Goal: Task Accomplishment & Management: Use online tool/utility

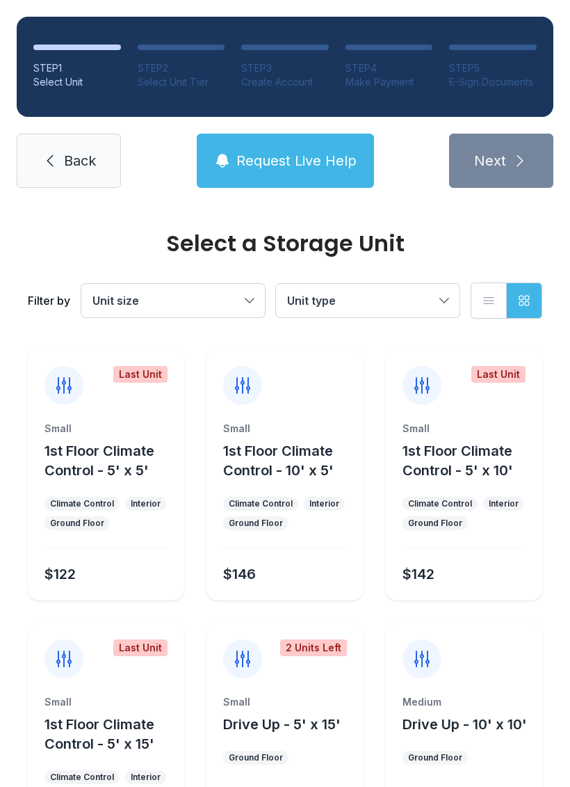
click at [68, 228] on div "Select a Storage Unit Filter by Unit size Unit type List view Grid view" at bounding box center [285, 276] width 520 height 142
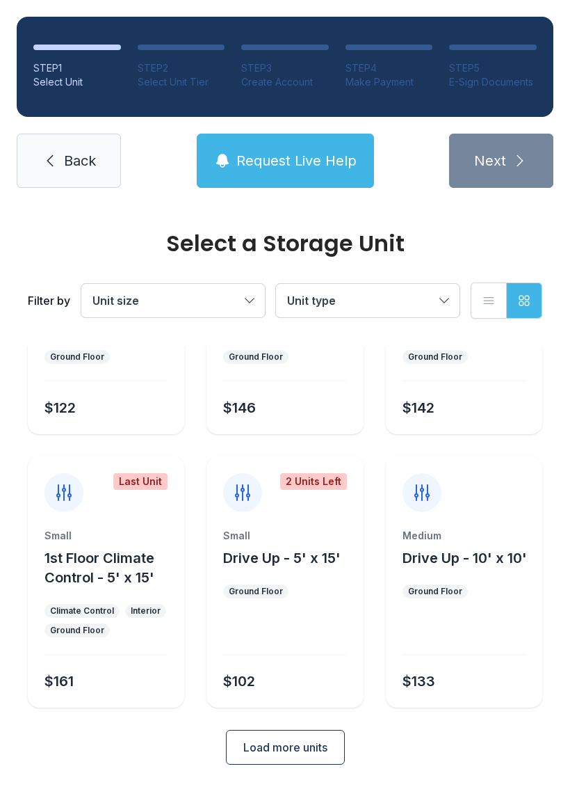
scroll to position [166, 0]
click at [72, 160] on span "Back" at bounding box center [80, 160] width 32 height 19
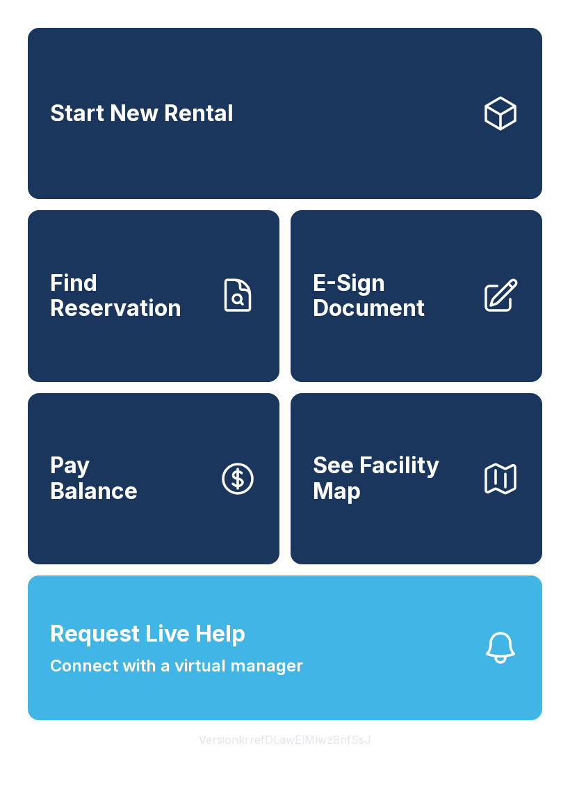
click at [431, 321] on span "E-Sign Document" at bounding box center [391, 296] width 157 height 51
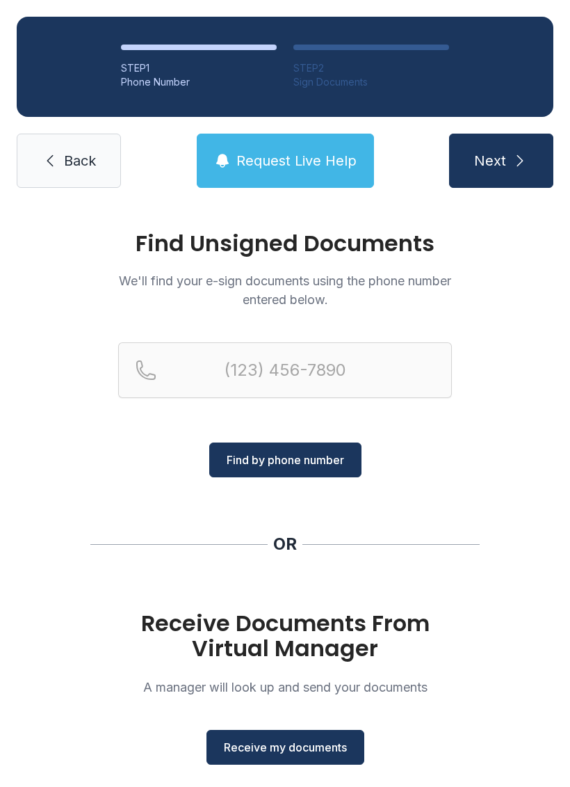
click at [296, 762] on button "Receive my documents" at bounding box center [286, 747] width 158 height 35
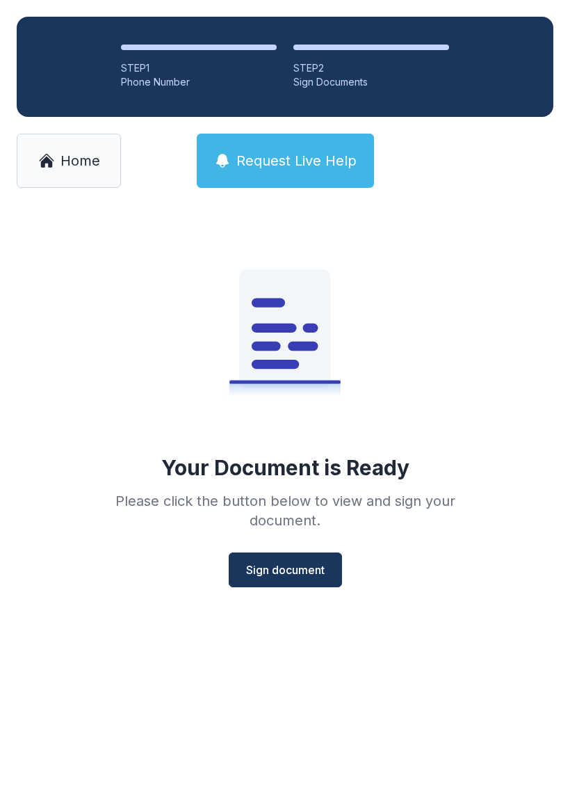
click at [295, 564] on span "Sign document" at bounding box center [285, 569] width 79 height 17
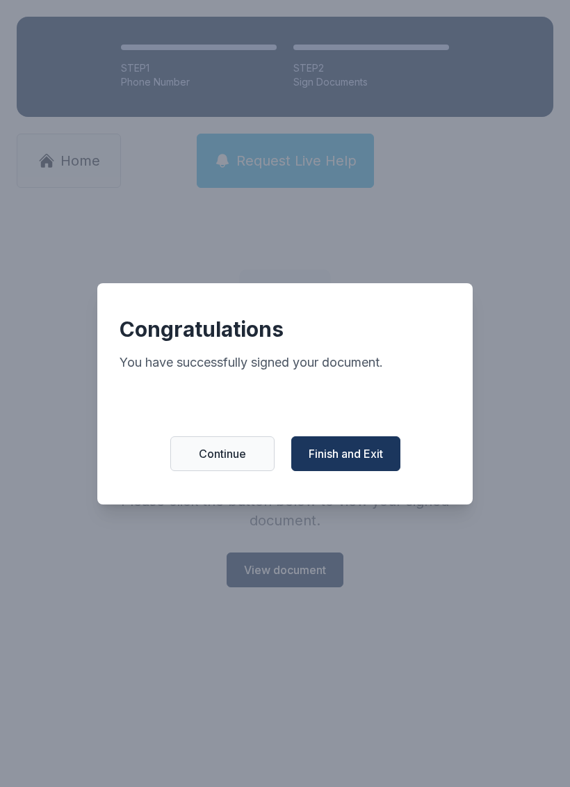
click at [355, 456] on span "Finish and Exit" at bounding box center [346, 453] width 74 height 17
